Goal: Transaction & Acquisition: Purchase product/service

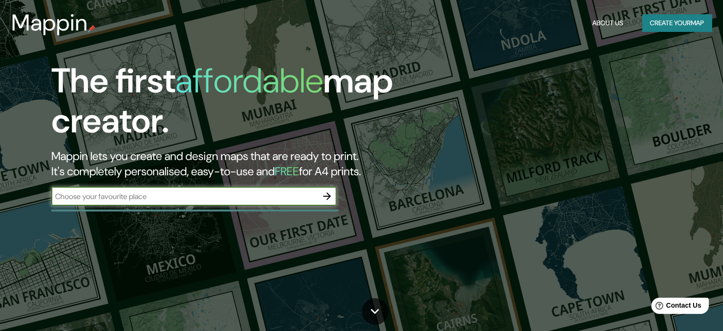
click at [333, 196] on icon "button" at bounding box center [327, 195] width 11 height 11
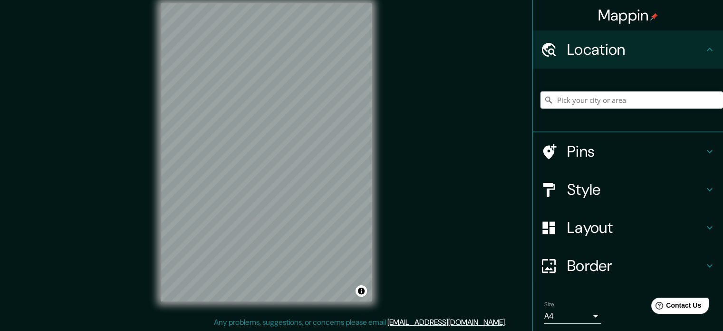
scroll to position [12, 0]
click at [600, 107] on input "Pick your city or area" at bounding box center [632, 99] width 183 height 17
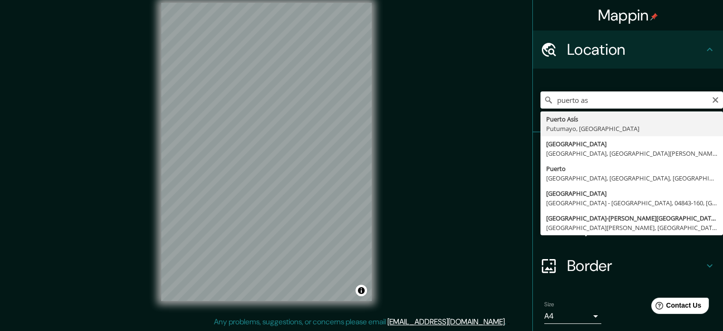
type input "Puerto Asís, [GEOGRAPHIC_DATA], [GEOGRAPHIC_DATA]"
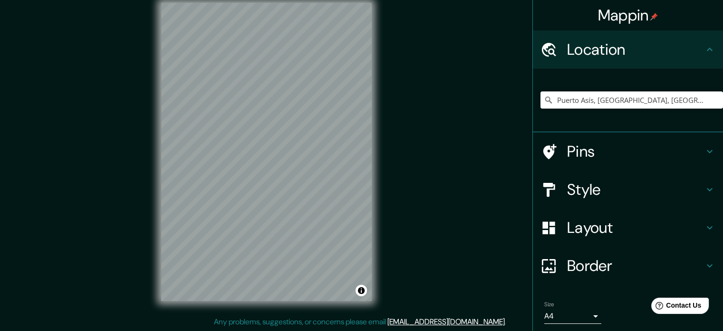
click at [609, 197] on h4 "Style" at bounding box center [635, 189] width 137 height 19
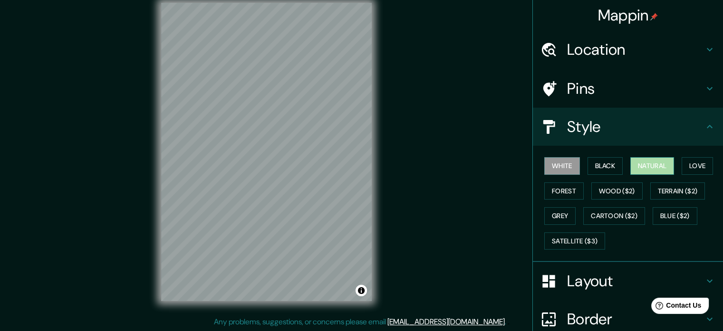
click at [663, 169] on button "Natural" at bounding box center [653, 166] width 44 height 18
click at [202, 124] on div "© Mapbox © OpenStreetMap Improve this map" at bounding box center [266, 152] width 241 height 328
drag, startPoint x: 375, startPoint y: 204, endPoint x: 148, endPoint y: 76, distance: 260.3
click at [148, 76] on div "© Mapbox © OpenStreetMap Improve this map" at bounding box center [266, 152] width 241 height 328
click at [386, 139] on div "© Mapbox © OpenStreetMap Improve this map" at bounding box center [266, 152] width 241 height 328
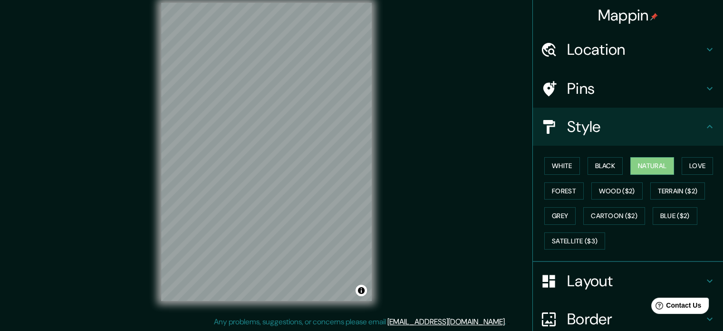
click at [397, 254] on div "Mappin Location [GEOGRAPHIC_DATA], [GEOGRAPHIC_DATA], [GEOGRAPHIC_DATA] Pins St…" at bounding box center [361, 159] width 723 height 343
click at [104, 114] on div "Mappin Location [GEOGRAPHIC_DATA], [GEOGRAPHIC_DATA], [GEOGRAPHIC_DATA] Pins St…" at bounding box center [361, 159] width 723 height 343
